Goal: Transaction & Acquisition: Purchase product/service

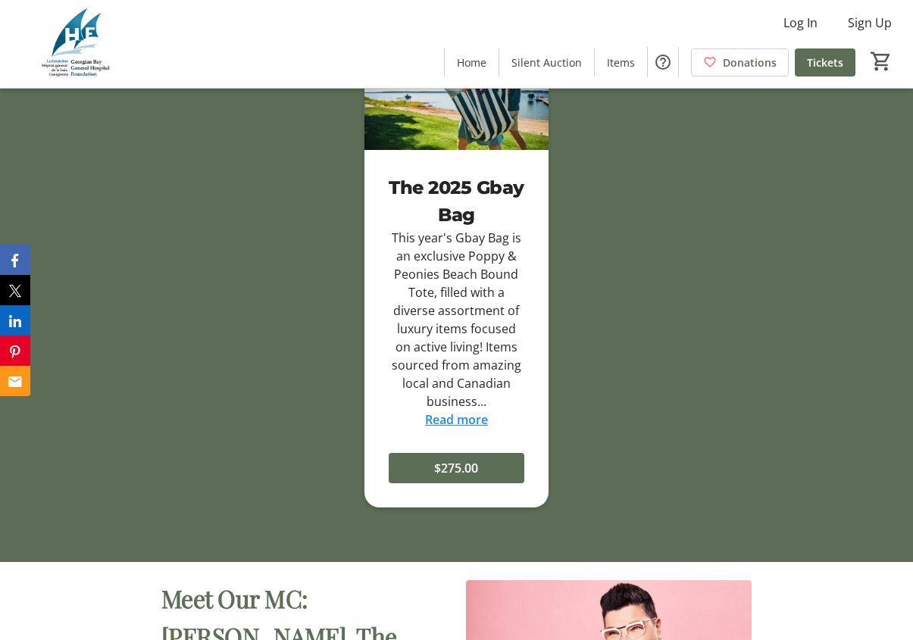
scroll to position [2321, 0]
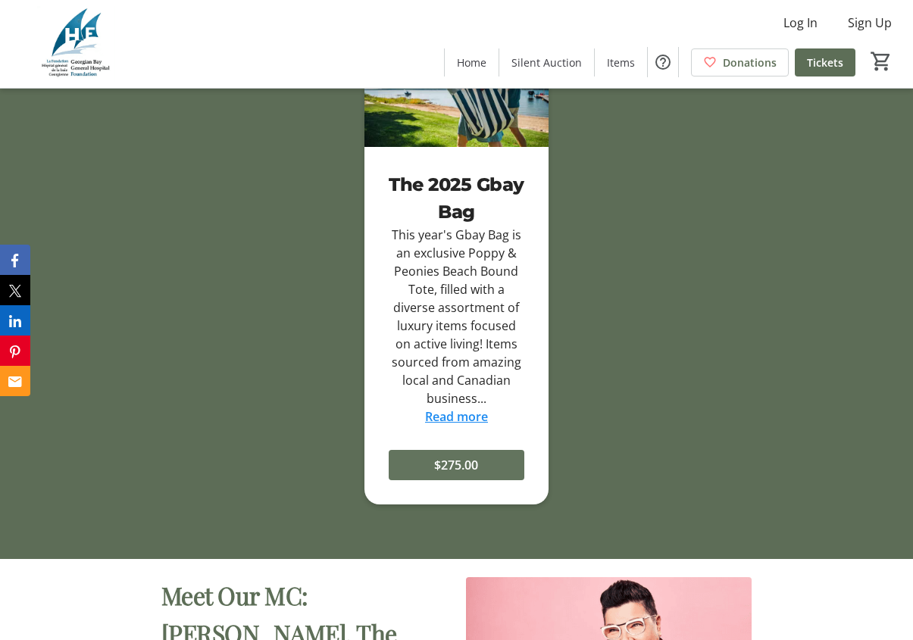
click at [459, 474] on span "$275.00" at bounding box center [456, 465] width 44 height 18
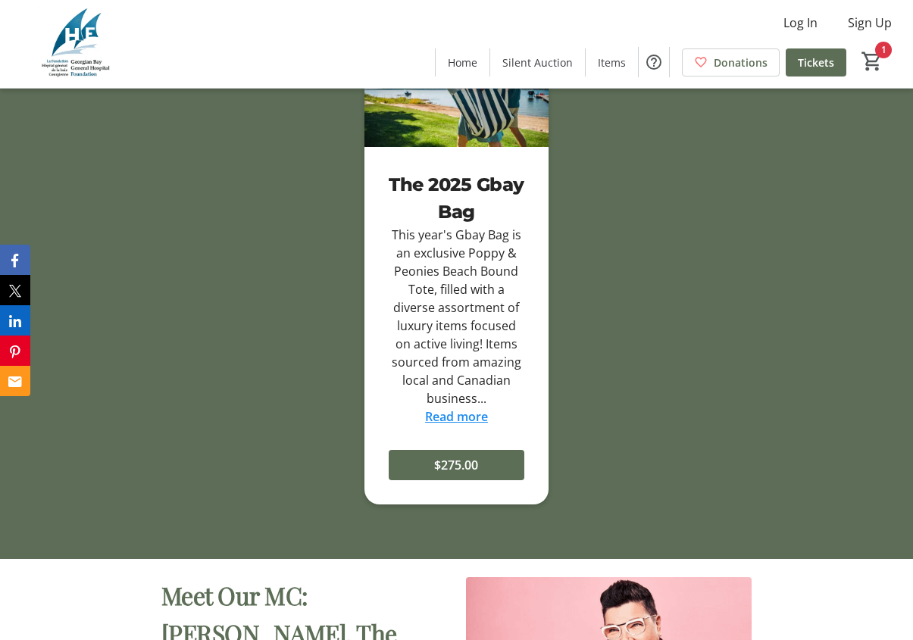
click at [467, 425] on link "Read more" at bounding box center [456, 416] width 63 height 17
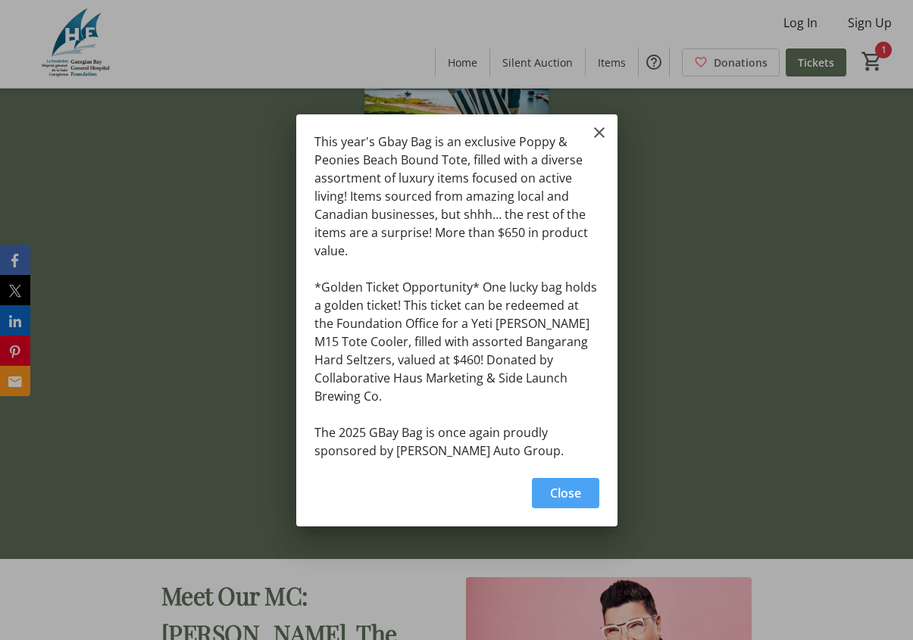
click at [578, 489] on span "Close" at bounding box center [565, 493] width 31 height 18
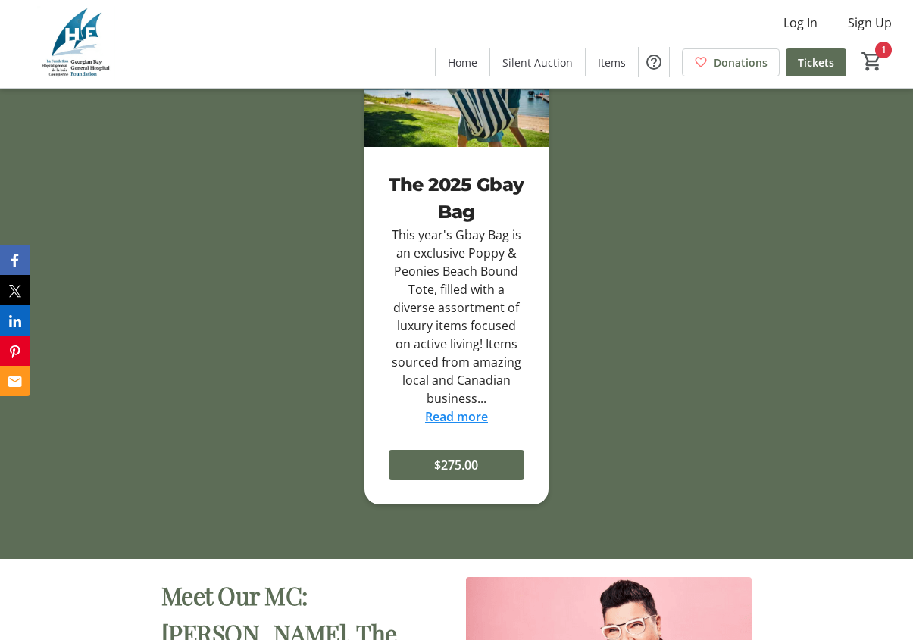
drag, startPoint x: 477, startPoint y: 231, endPoint x: 427, endPoint y: 204, distance: 57.0
click at [426, 204] on div "The 2025 Gbay Bag" at bounding box center [457, 198] width 136 height 55
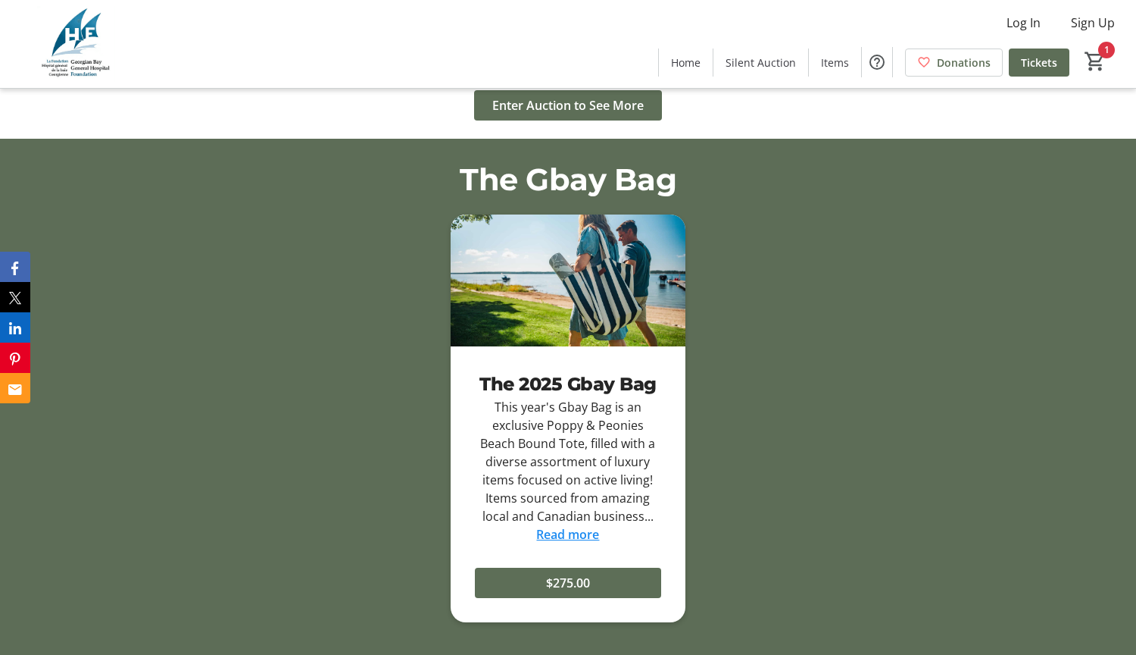
scroll to position [2173, 0]
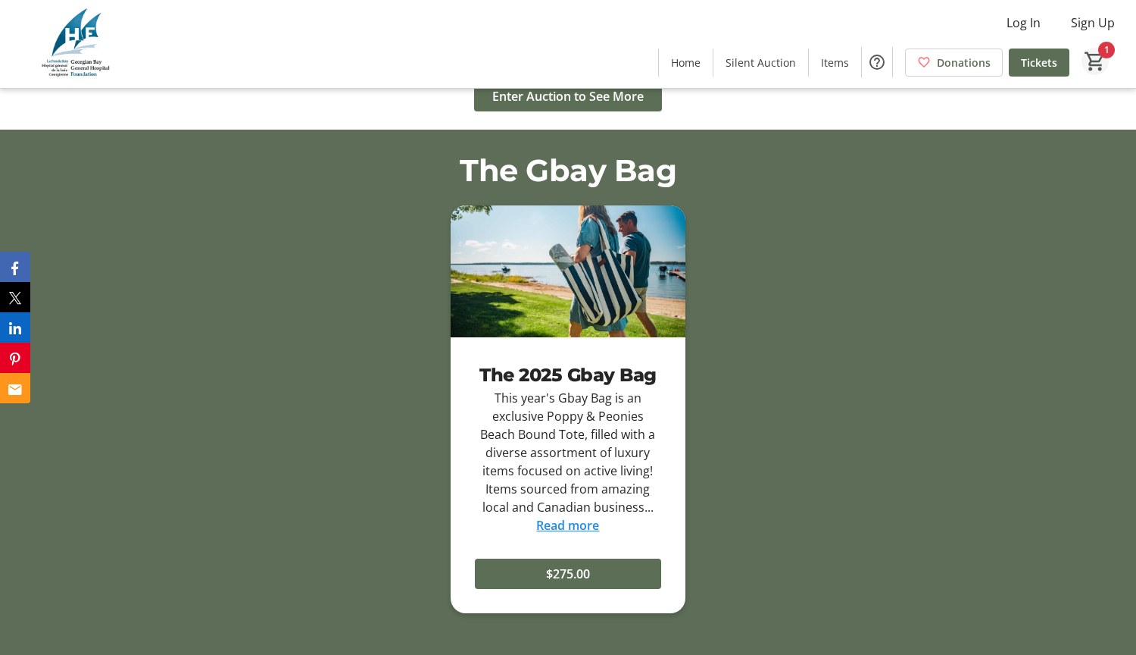
click at [923, 61] on span "Cart" at bounding box center [1095, 61] width 27 height 27
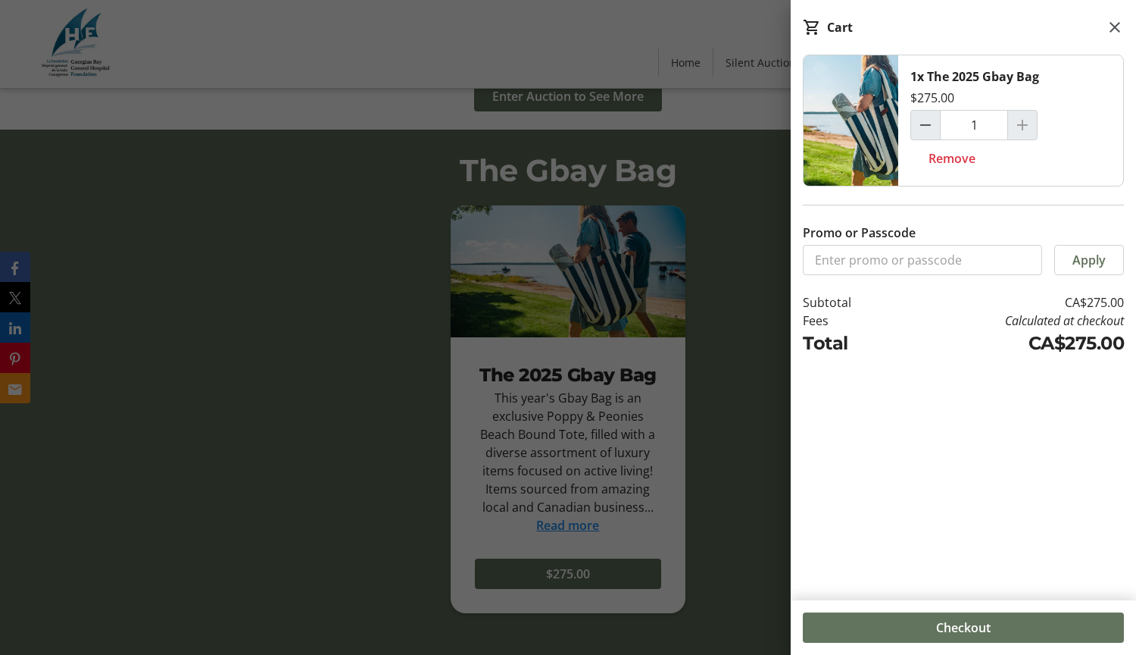
click at [923, 608] on div "Checkout" at bounding box center [963, 627] width 345 height 55
click at [923, 624] on span "Checkout" at bounding box center [963, 627] width 55 height 18
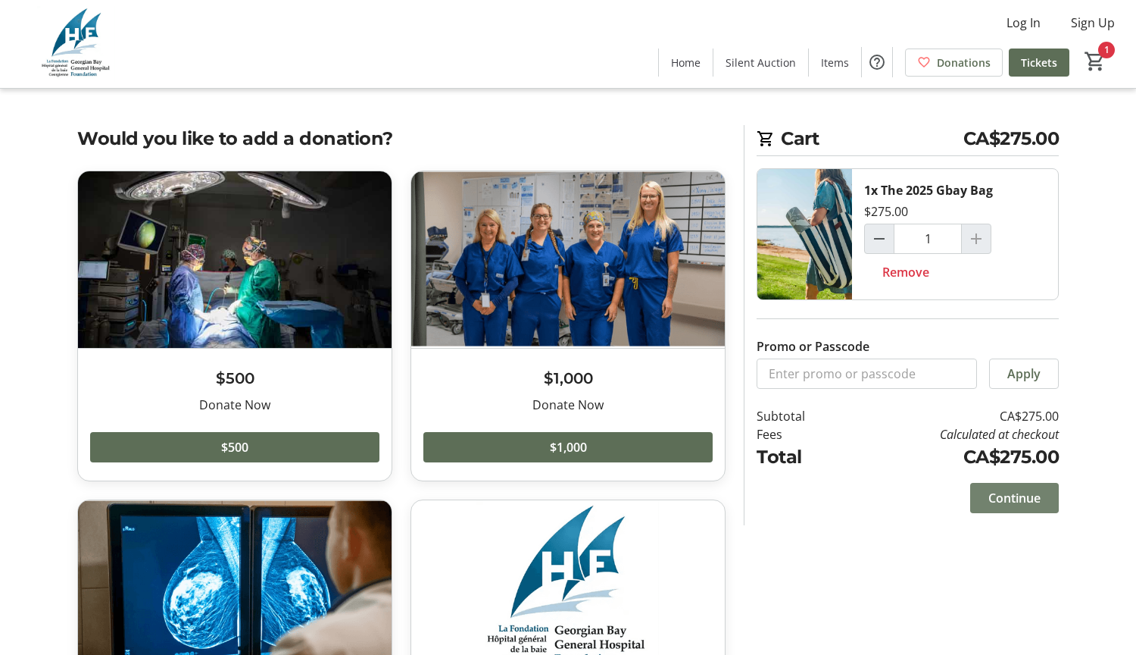
click at [923, 483] on span at bounding box center [1014, 498] width 89 height 36
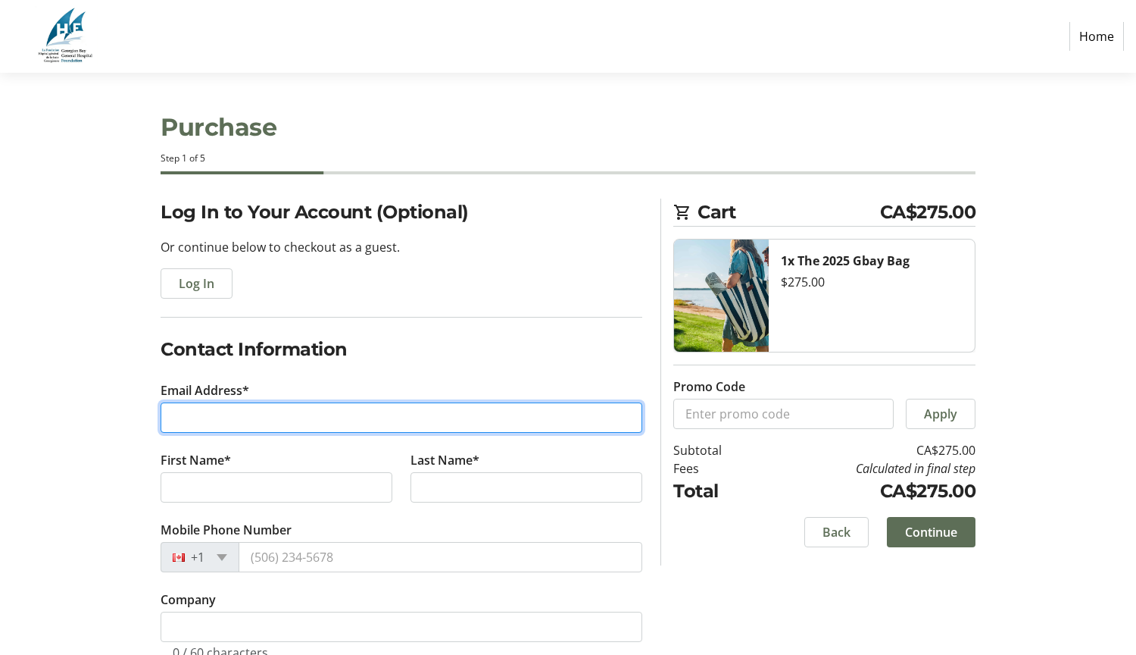
click at [358, 418] on input "Email Address*" at bounding box center [402, 417] width 482 height 30
click at [363, 418] on input "Email Address*" at bounding box center [402, 417] width 482 height 30
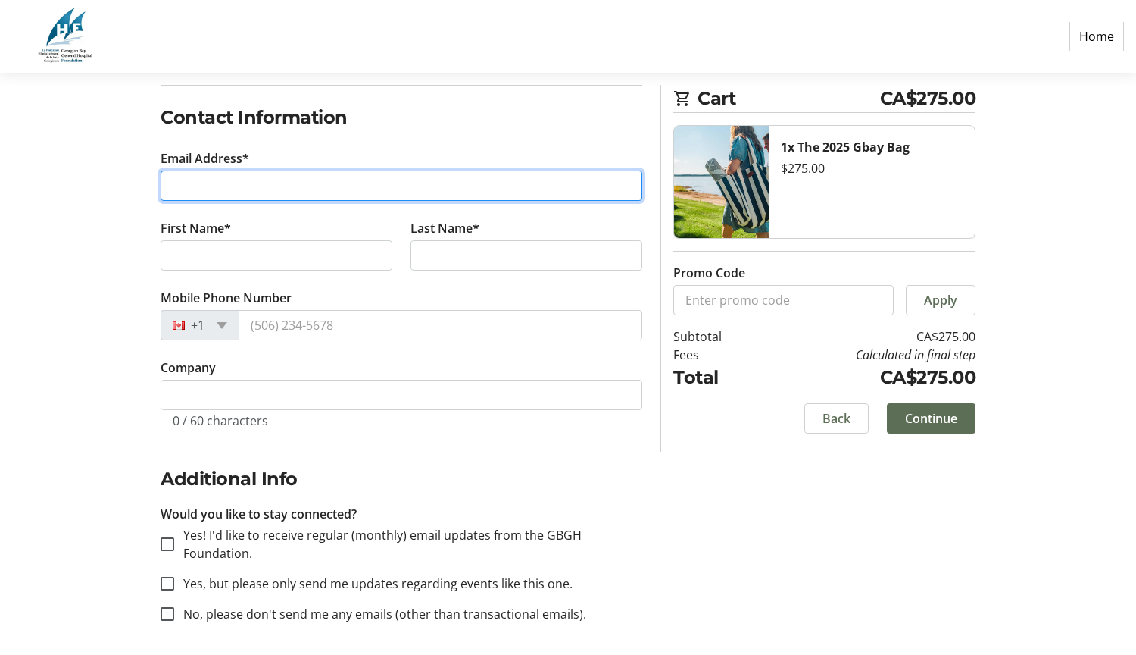
scroll to position [236, 0]
